Goal: Task Accomplishment & Management: Complete application form

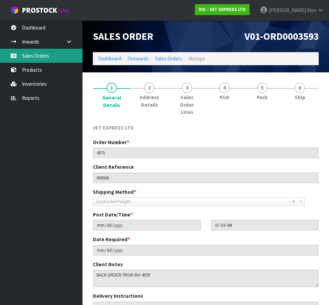
click at [32, 54] on link "Sales Orders" at bounding box center [41, 56] width 82 height 14
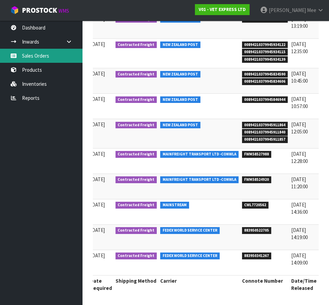
scroll to position [0, 189]
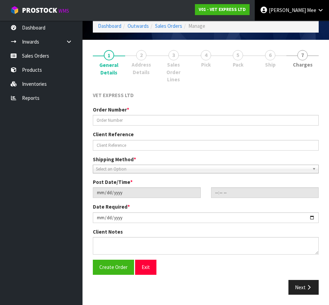
type input "5000"
type input "241571"
type input "[DATE]"
type input "14:19:00.000"
type input "[DATE]"
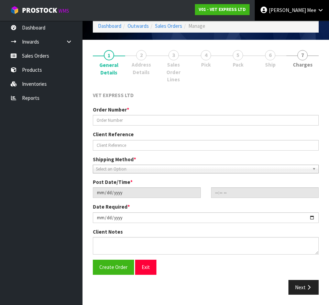
type textarea "BACK ORDER: 50107 AKTIVAIT MED & LGE BREED CAPS 60 X 24 50304 SYNOQUIN CAT CAPS…"
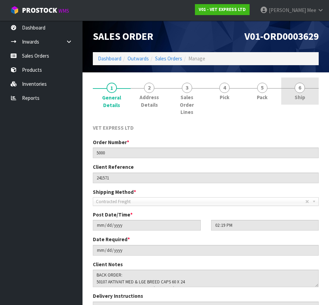
click at [304, 92] on link "6 Ship" at bounding box center [300, 91] width 38 height 27
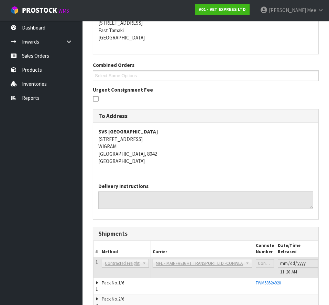
scroll to position [137, 0]
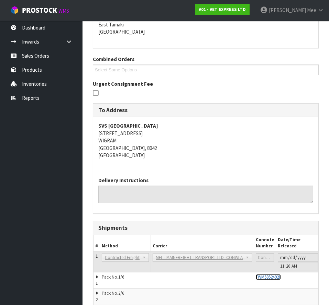
click at [264, 275] on span "FWM58524920" at bounding box center [268, 278] width 25 height 6
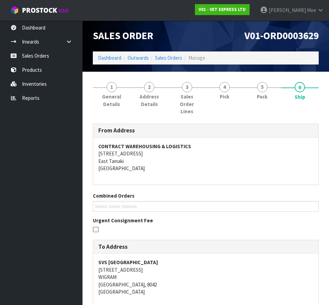
scroll to position [0, 0]
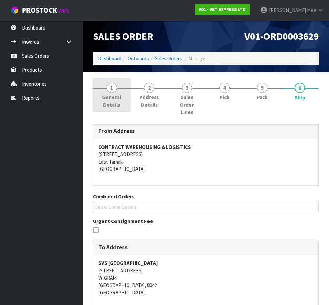
click at [110, 92] on span "1" at bounding box center [112, 88] width 10 height 10
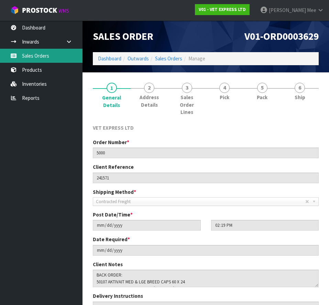
click at [29, 59] on link "Sales Orders" at bounding box center [41, 56] width 82 height 14
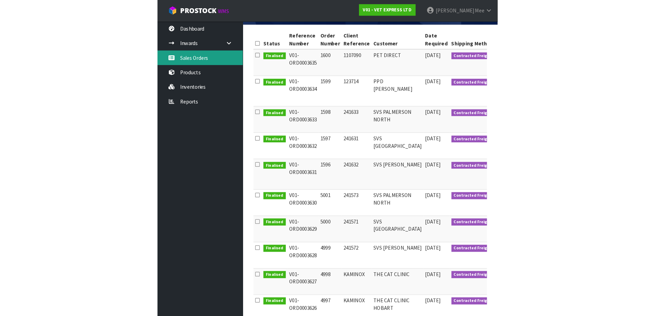
scroll to position [27, 0]
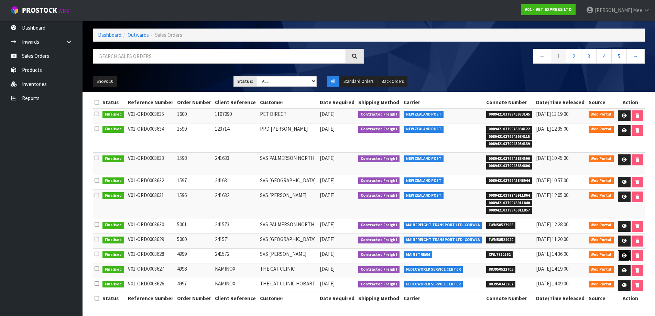
click at [329, 256] on icon at bounding box center [623, 255] width 5 height 4
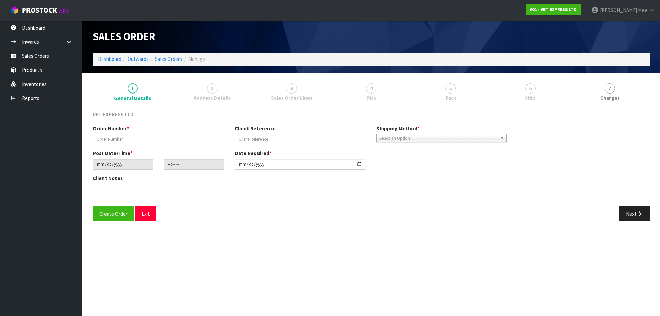
type input "4999"
type input "241572"
type input "[DATE]"
type input "14:00:00.000"
type input "[DATE]"
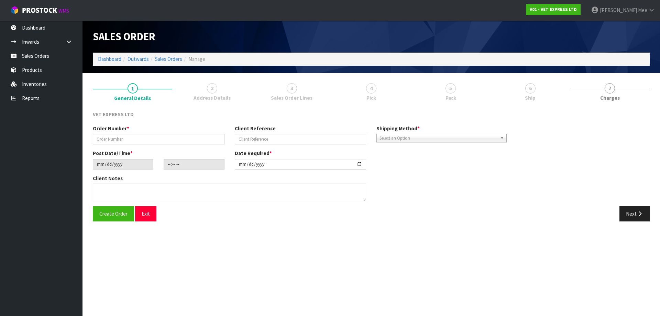
type textarea "BACK ORDER: 50840 COMPLIVIT 150G X 24 50304 SYNOQUIN CAT CAPS 90 (3X30CAPS) X 1…"
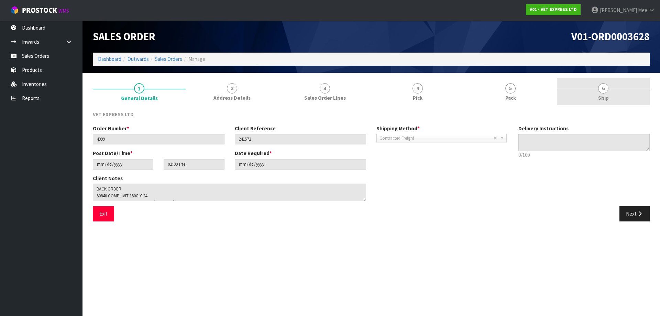
click at [329, 94] on link "6 Ship" at bounding box center [603, 91] width 93 height 27
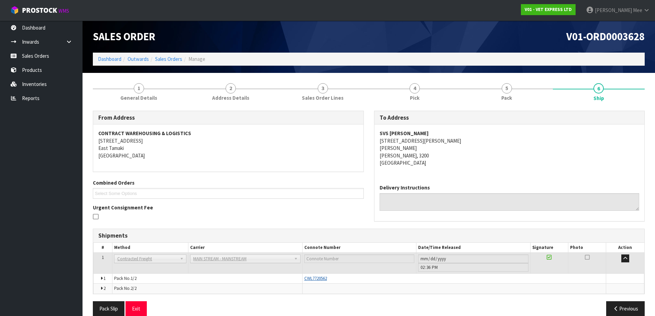
click at [323, 280] on span "CWL7720562" at bounding box center [315, 278] width 23 height 6
drag, startPoint x: 330, startPoint y: 277, endPoint x: 304, endPoint y: 279, distance: 26.5
click at [304, 279] on div "CWL7720562" at bounding box center [454, 278] width 300 height 6
copy span "CWL7720562"
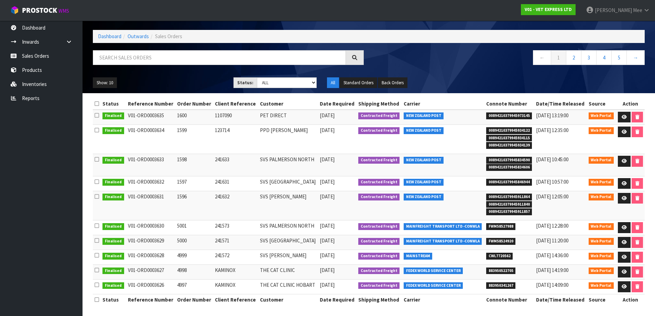
scroll to position [27, 0]
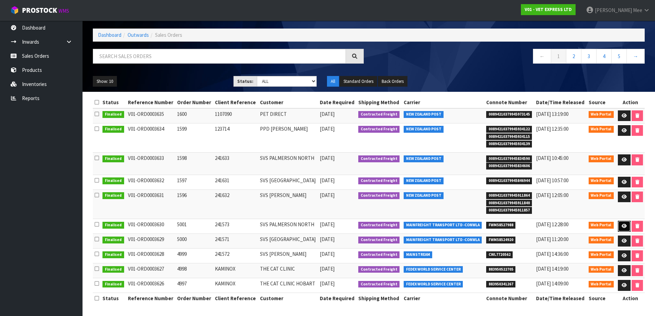
click at [329, 225] on icon at bounding box center [623, 226] width 5 height 4
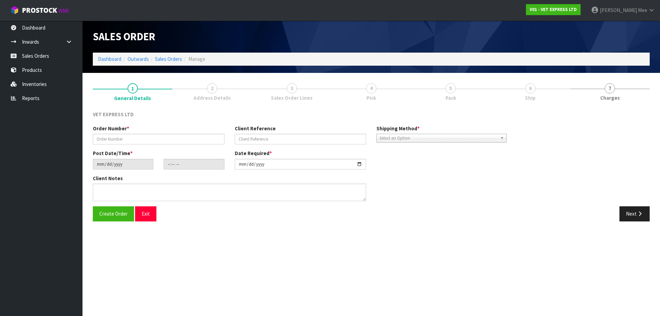
type input "5001"
type input "241573"
type input "[DATE]"
type input "14:32:00.000"
type input "[DATE]"
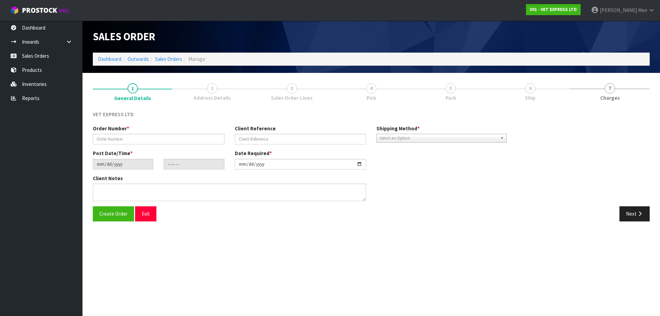
type textarea "BACK ORDER: 50107 AKTIVAIT MED & LGE BREED CAPS 60 X 18 50304 SYNOQUIN CAT CAPS…"
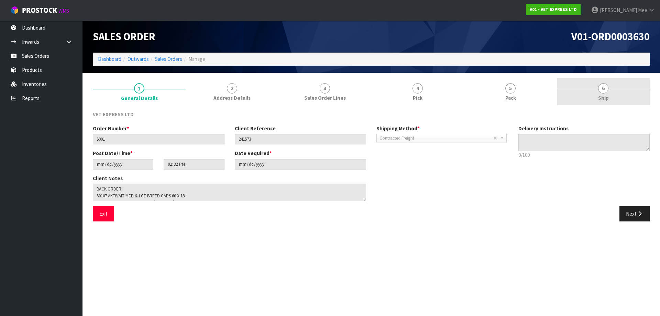
click at [329, 97] on link "6 Ship" at bounding box center [603, 91] width 93 height 27
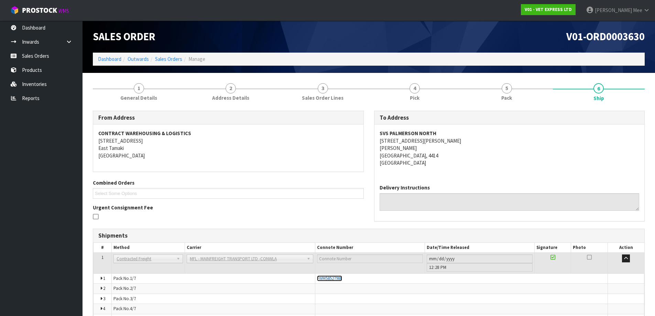
click at [329, 278] on span "FWM58527988" at bounding box center [329, 278] width 25 height 6
